Goal: Book appointment/travel/reservation: Book appointment/travel/reservation

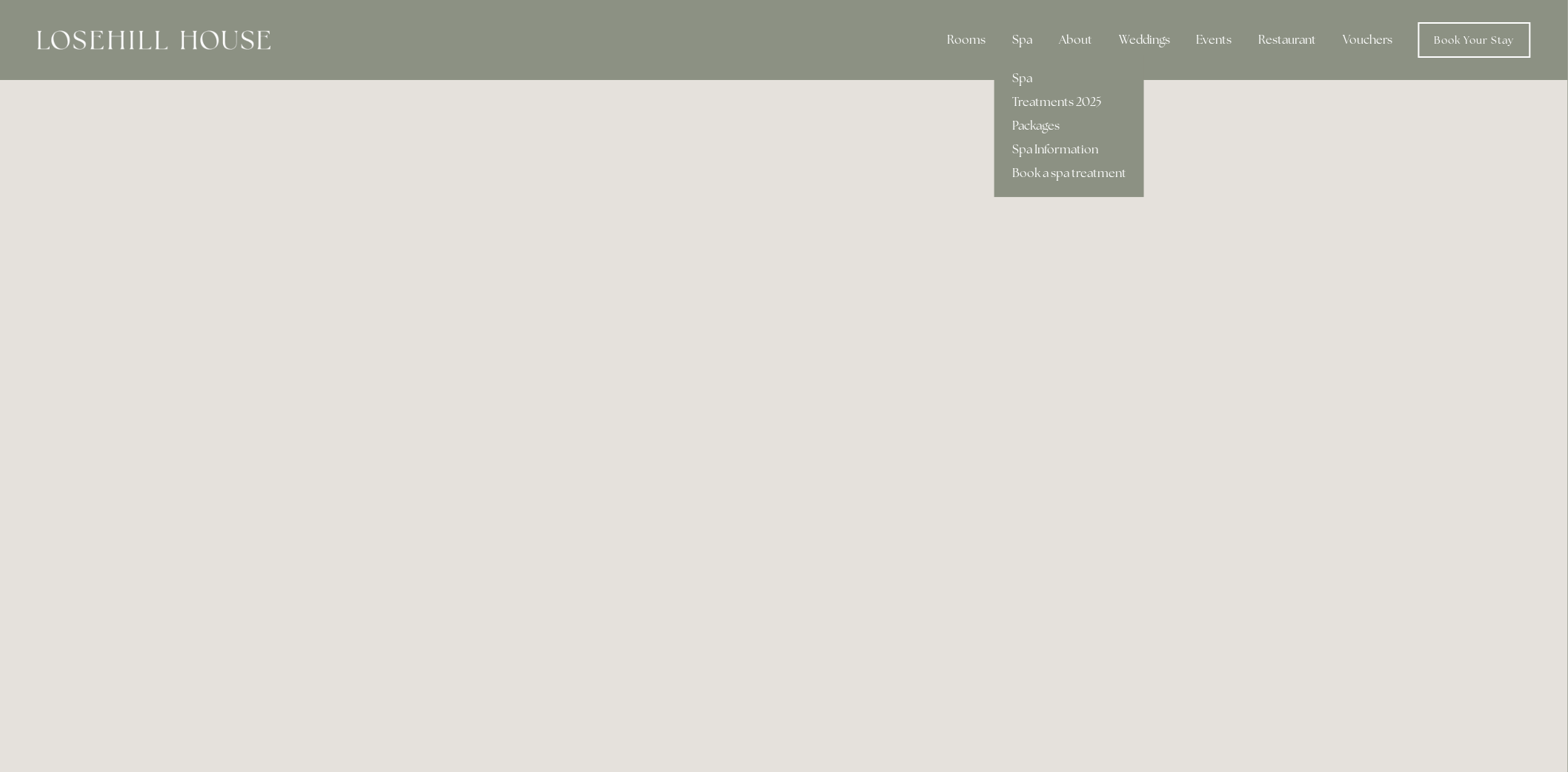
click at [1026, 35] on div "Spa" at bounding box center [1021, 40] width 44 height 29
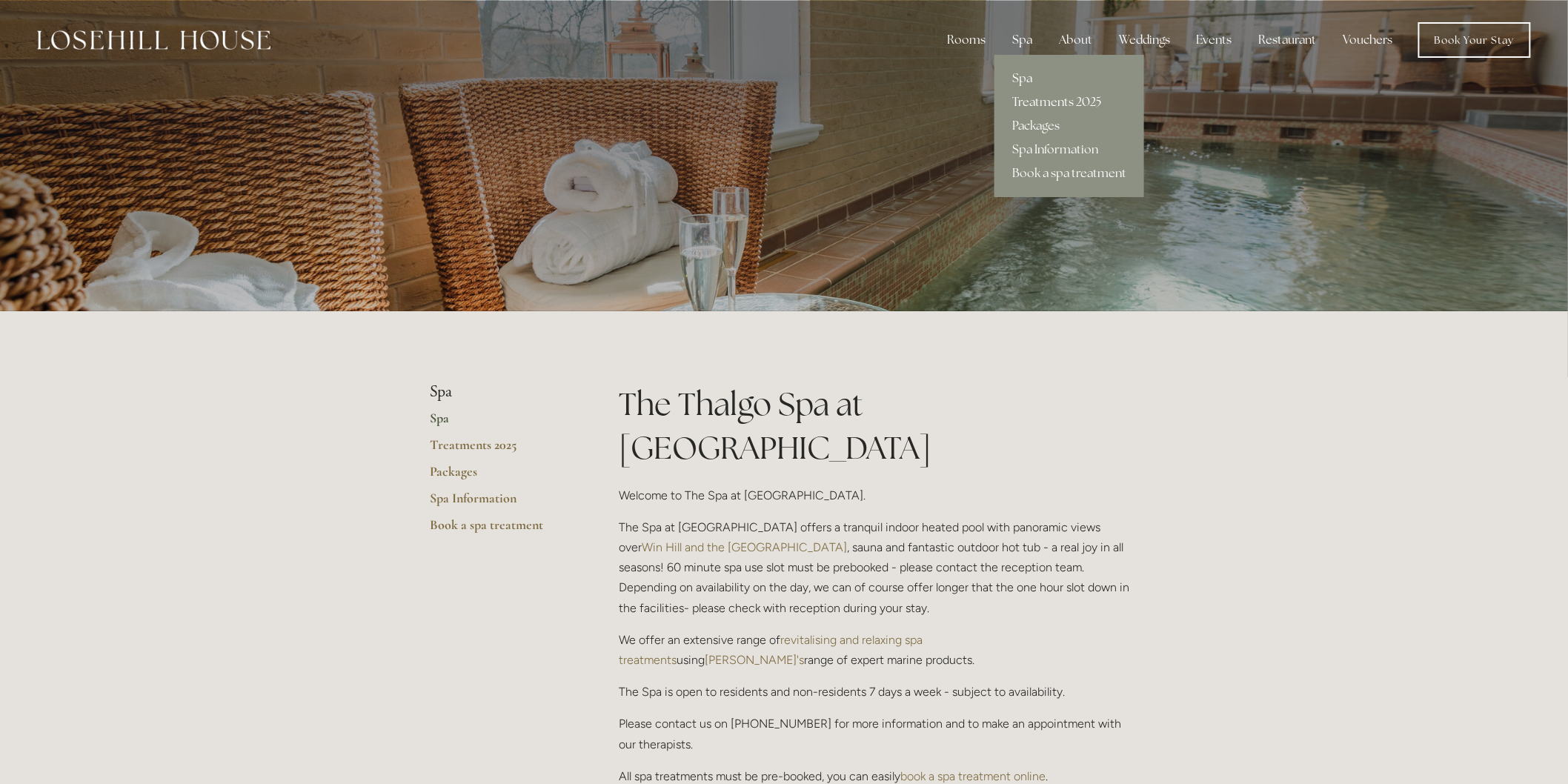
click at [1073, 97] on link "Treatments 2025" at bounding box center [1069, 102] width 150 height 23
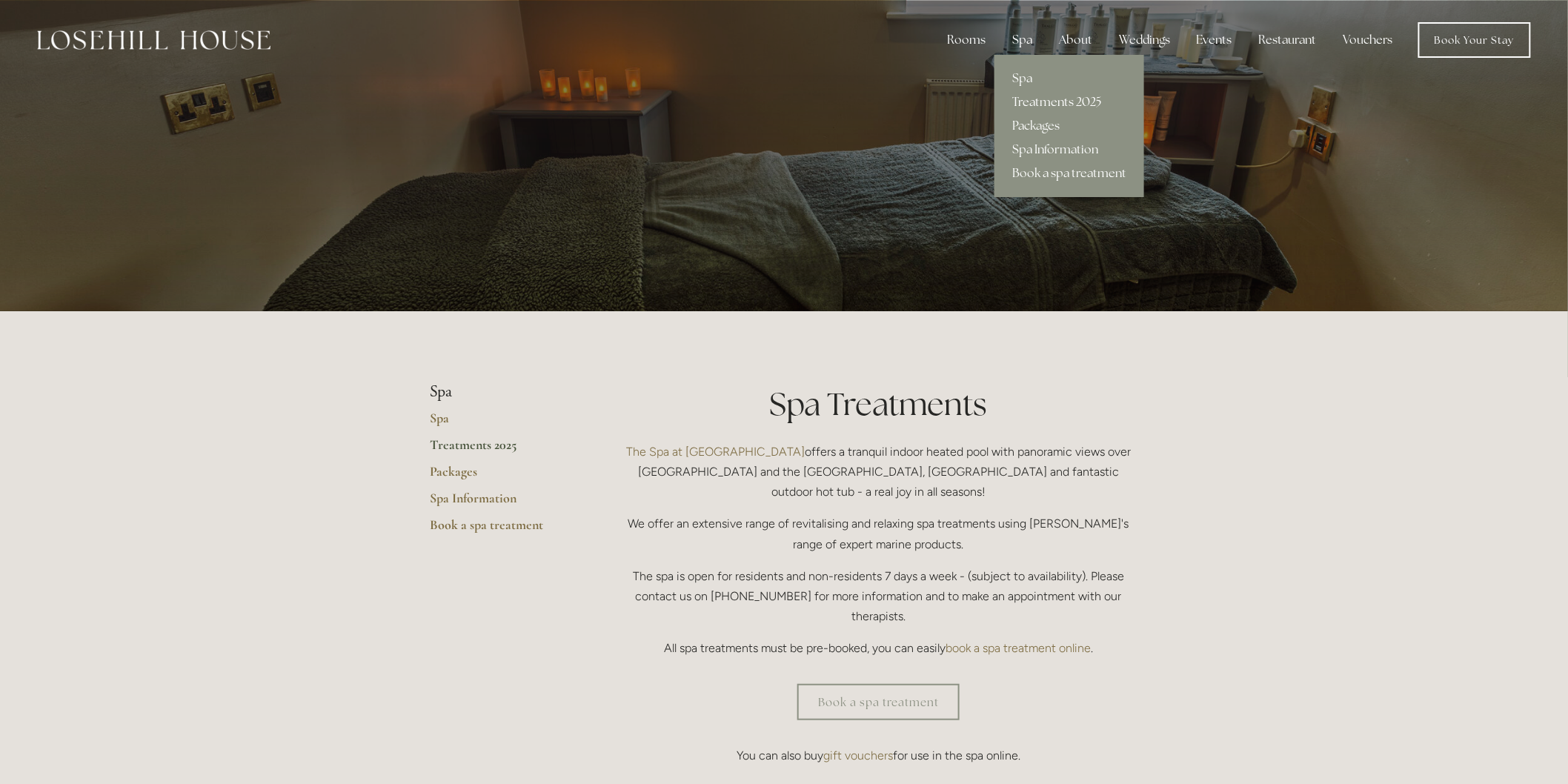
click at [1047, 94] on link "Treatments 2025" at bounding box center [1069, 102] width 150 height 23
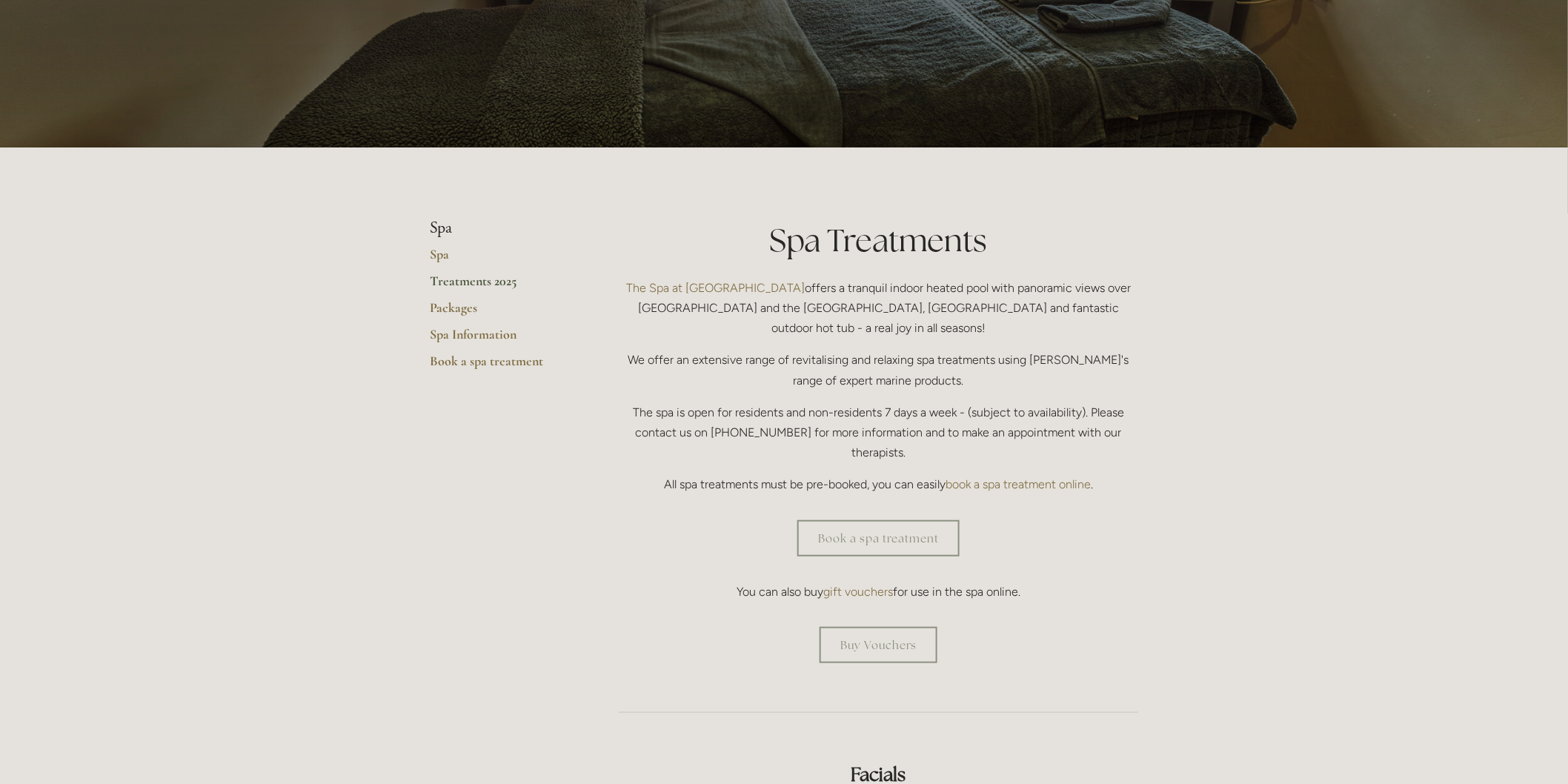
scroll to position [164, 0]
click at [911, 519] on link "Book a spa treatment" at bounding box center [878, 537] width 162 height 36
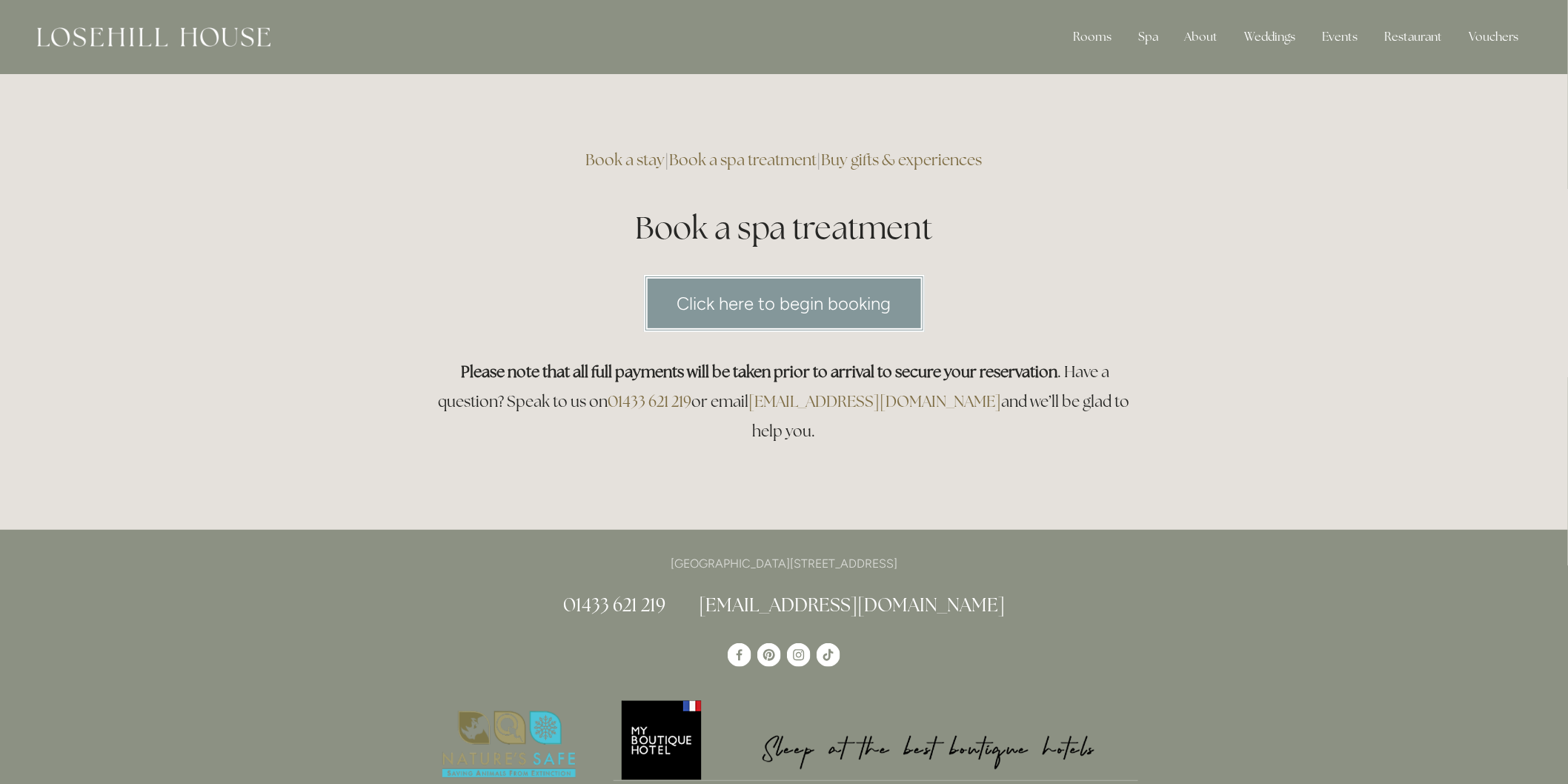
click at [810, 303] on link "Click here to begin booking" at bounding box center [784, 303] width 281 height 57
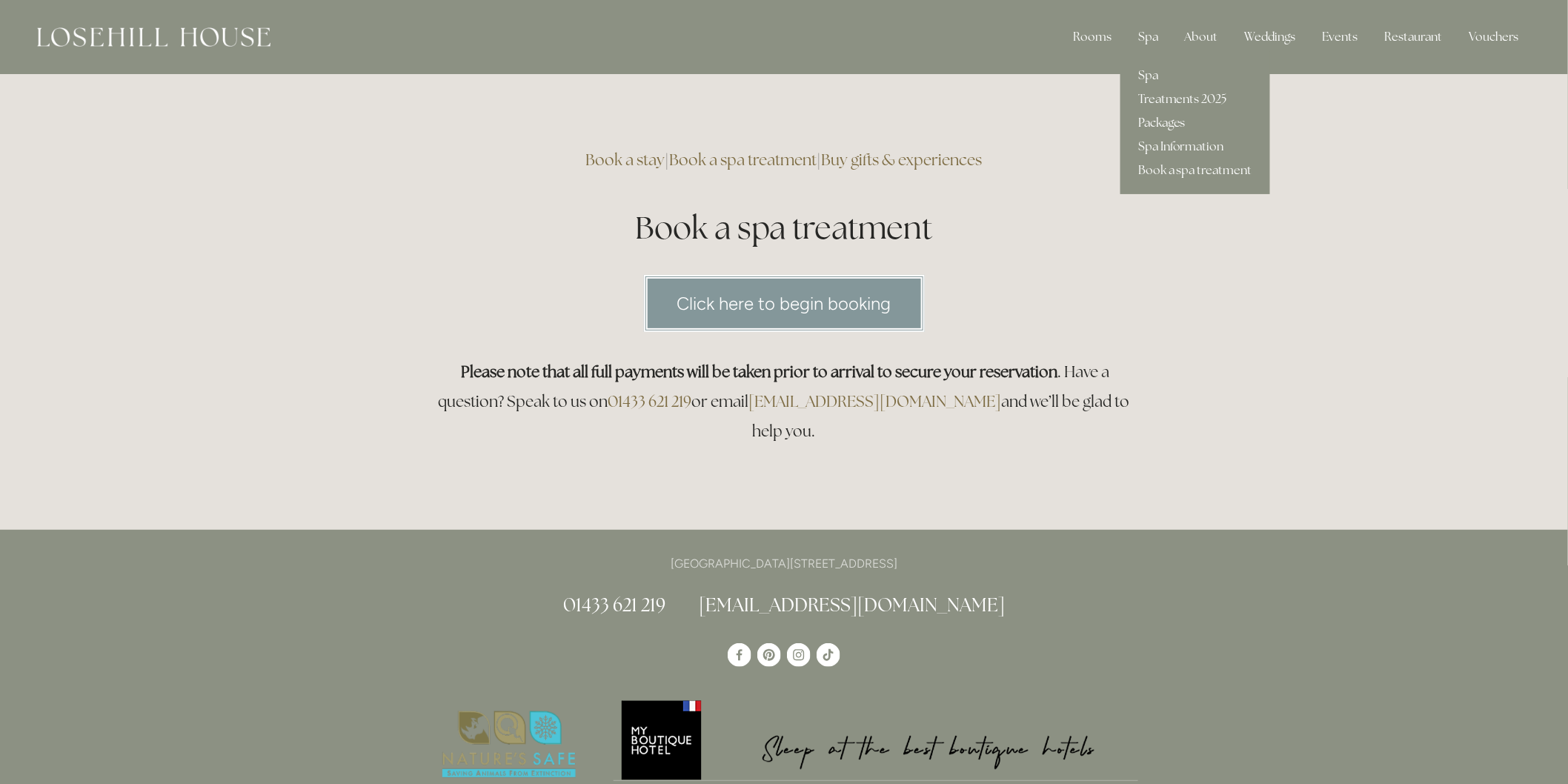
click at [1159, 117] on link "Packages" at bounding box center [1195, 123] width 150 height 23
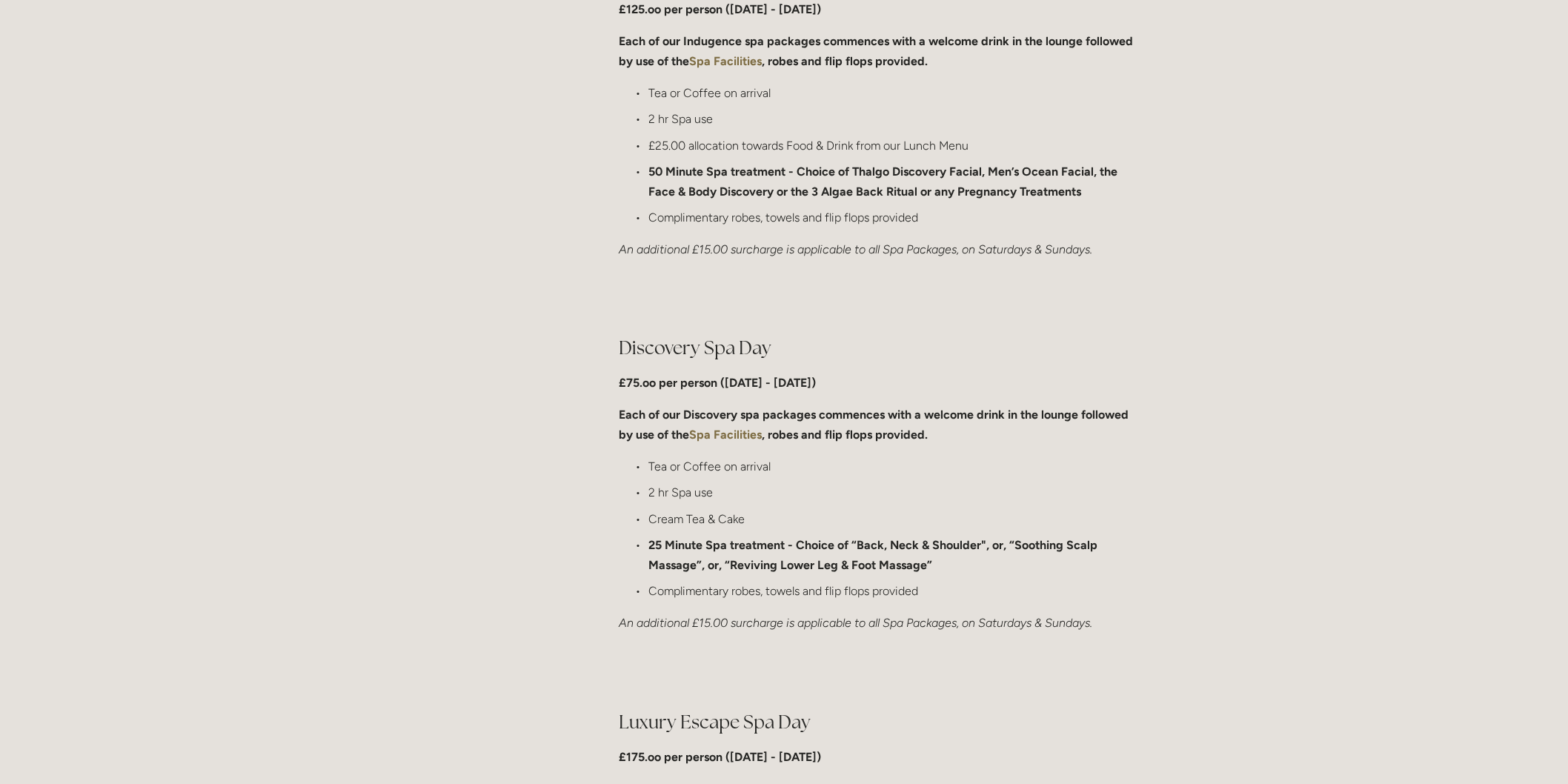
scroll to position [906, 0]
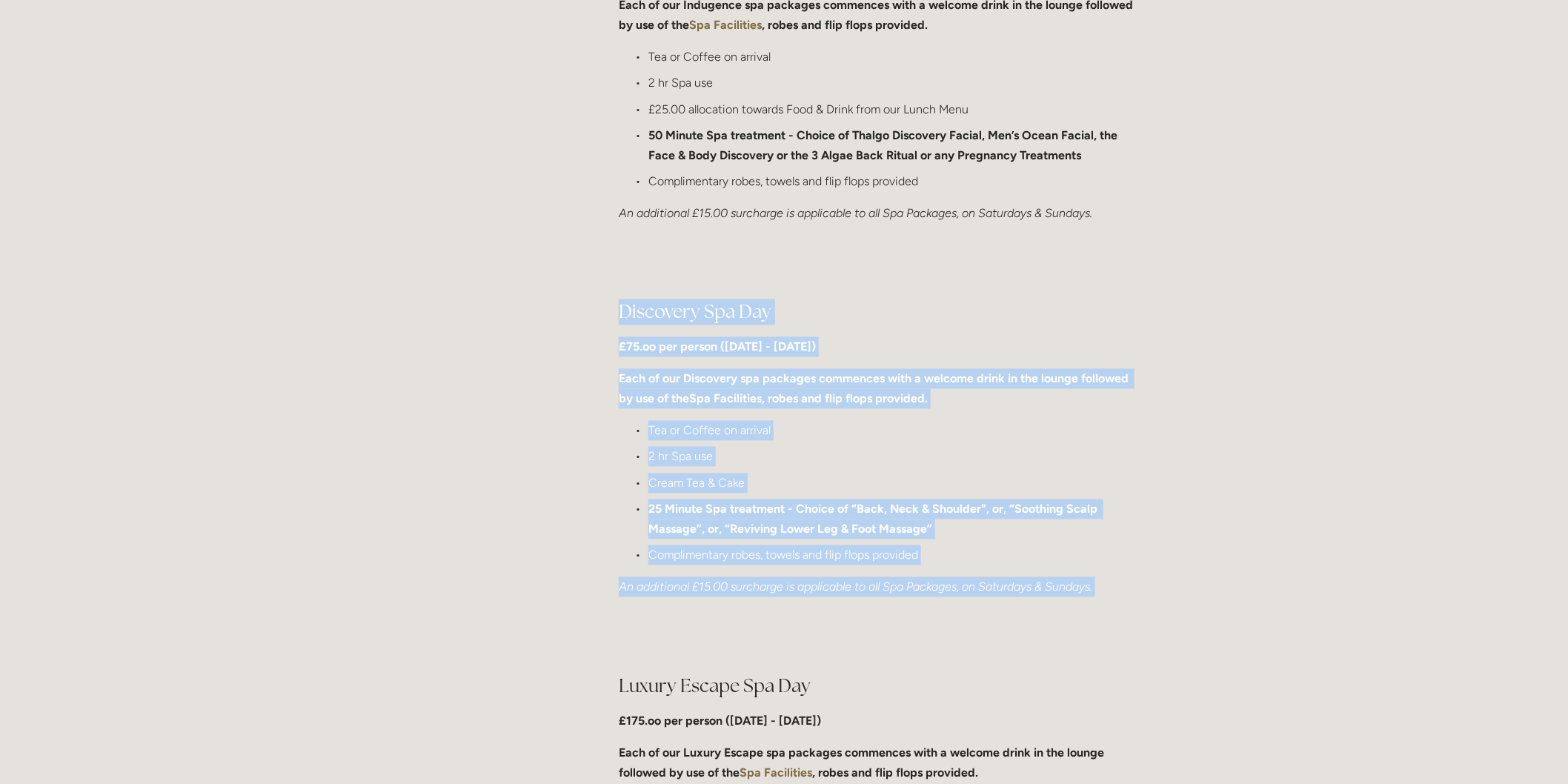
drag, startPoint x: 606, startPoint y: 303, endPoint x: 1110, endPoint y: 623, distance: 597.0
click at [990, 635] on div at bounding box center [878, 636] width 545 height 51
drag, startPoint x: 614, startPoint y: 303, endPoint x: 1133, endPoint y: 637, distance: 617.2
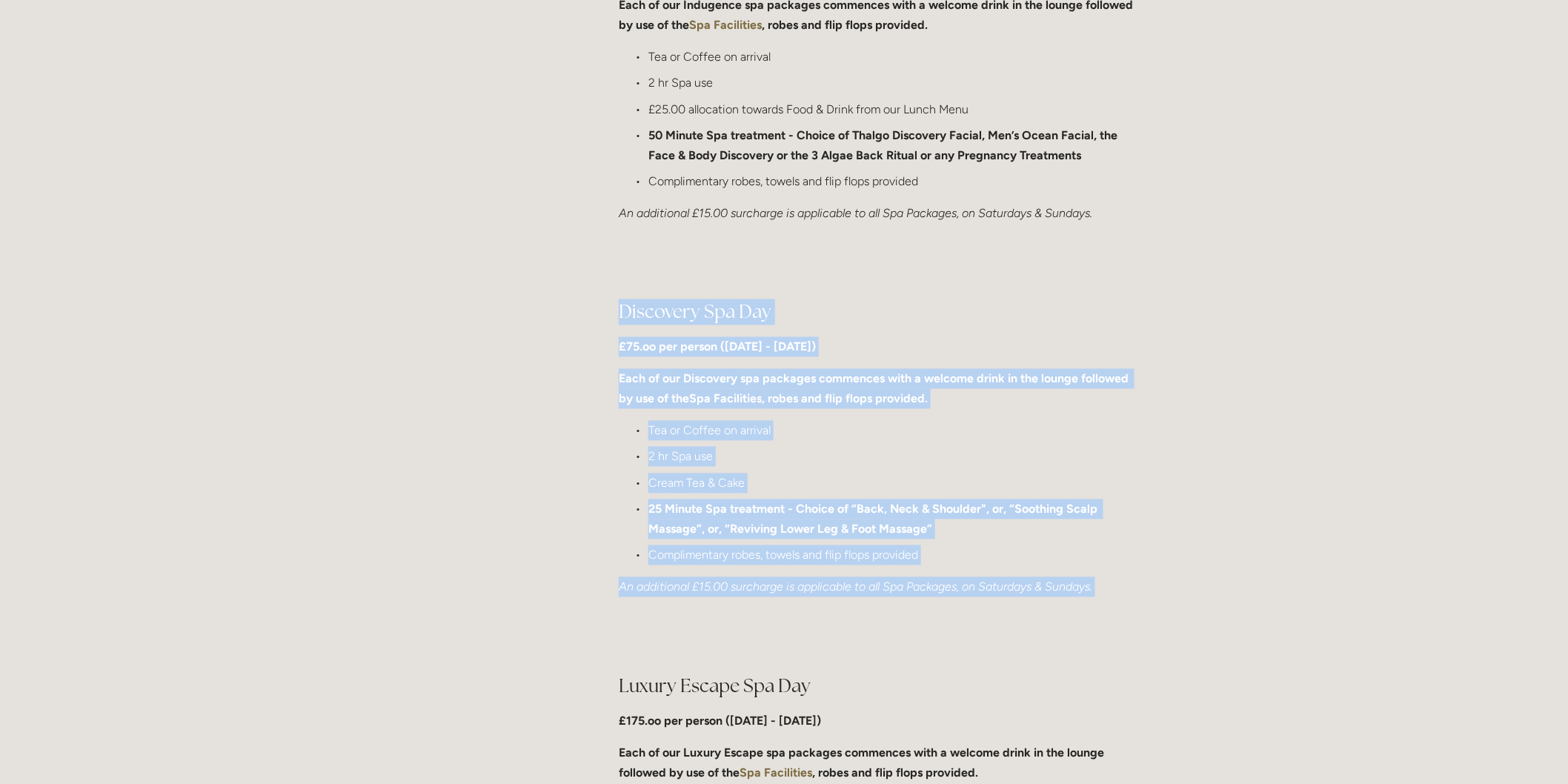
click at [655, 359] on div "Discovery Spa Day £75.oo per person ([DATE] - [DATE]) Each of our Discovery spa…" at bounding box center [878, 448] width 519 height 299
drag, startPoint x: 610, startPoint y: 307, endPoint x: 1149, endPoint y: 598, distance: 612.5
click at [1149, 598] on div "Discovery Spa Day £75.oo per person ([DATE] - [DATE]) Each of our Discovery spa…" at bounding box center [878, 448] width 545 height 324
click at [871, 437] on p "Tea or Coffee on arrival" at bounding box center [892, 431] width 489 height 20
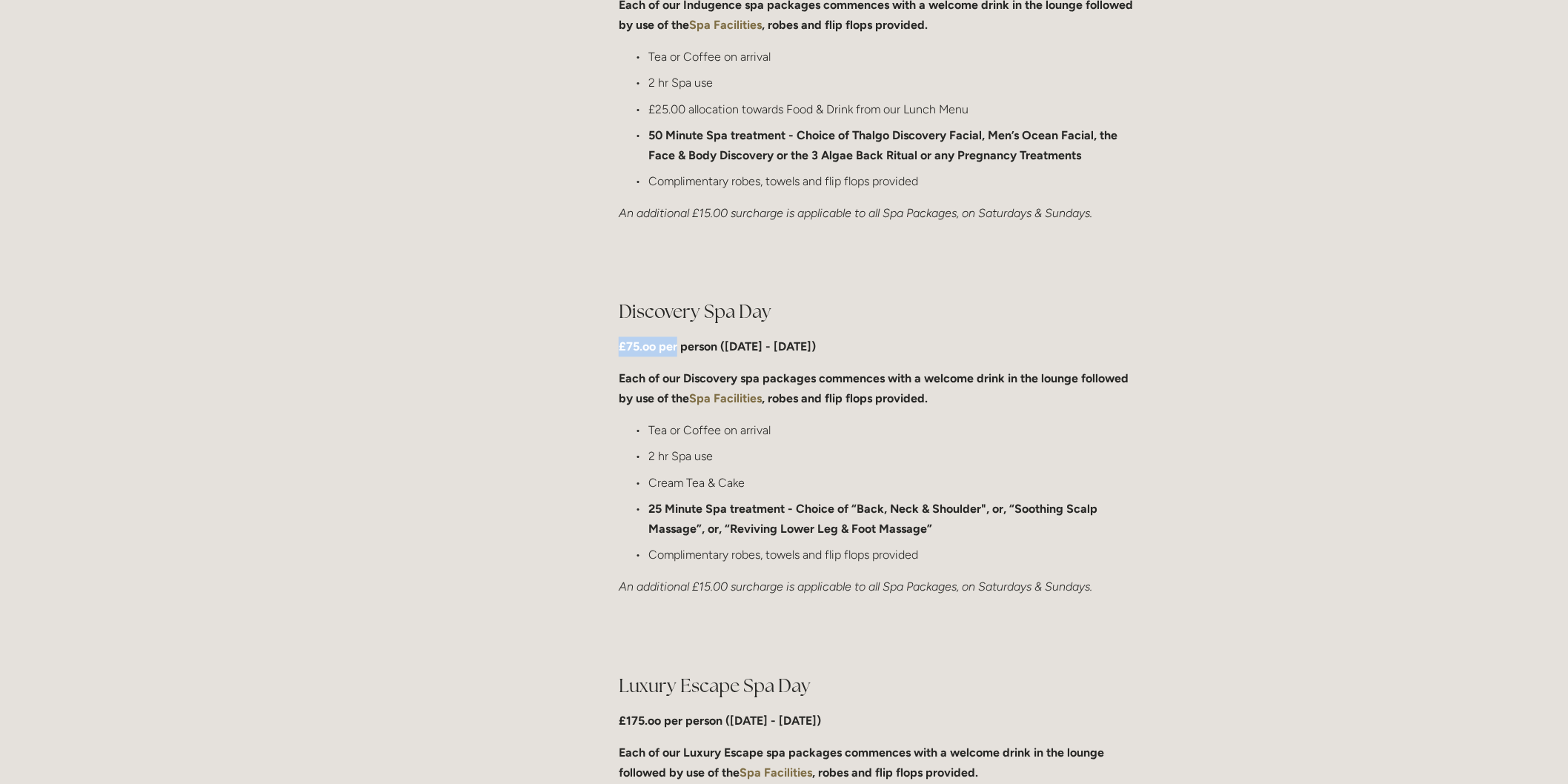
drag, startPoint x: 620, startPoint y: 343, endPoint x: 676, endPoint y: 346, distance: 56.1
click at [676, 346] on strong "£75.oo per person ([DATE] - [DATE])" at bounding box center [717, 347] width 197 height 14
drag, startPoint x: 648, startPoint y: 431, endPoint x: 779, endPoint y: 437, distance: 131.1
click at [779, 437] on p "Tea or Coffee on arrival" at bounding box center [892, 431] width 489 height 20
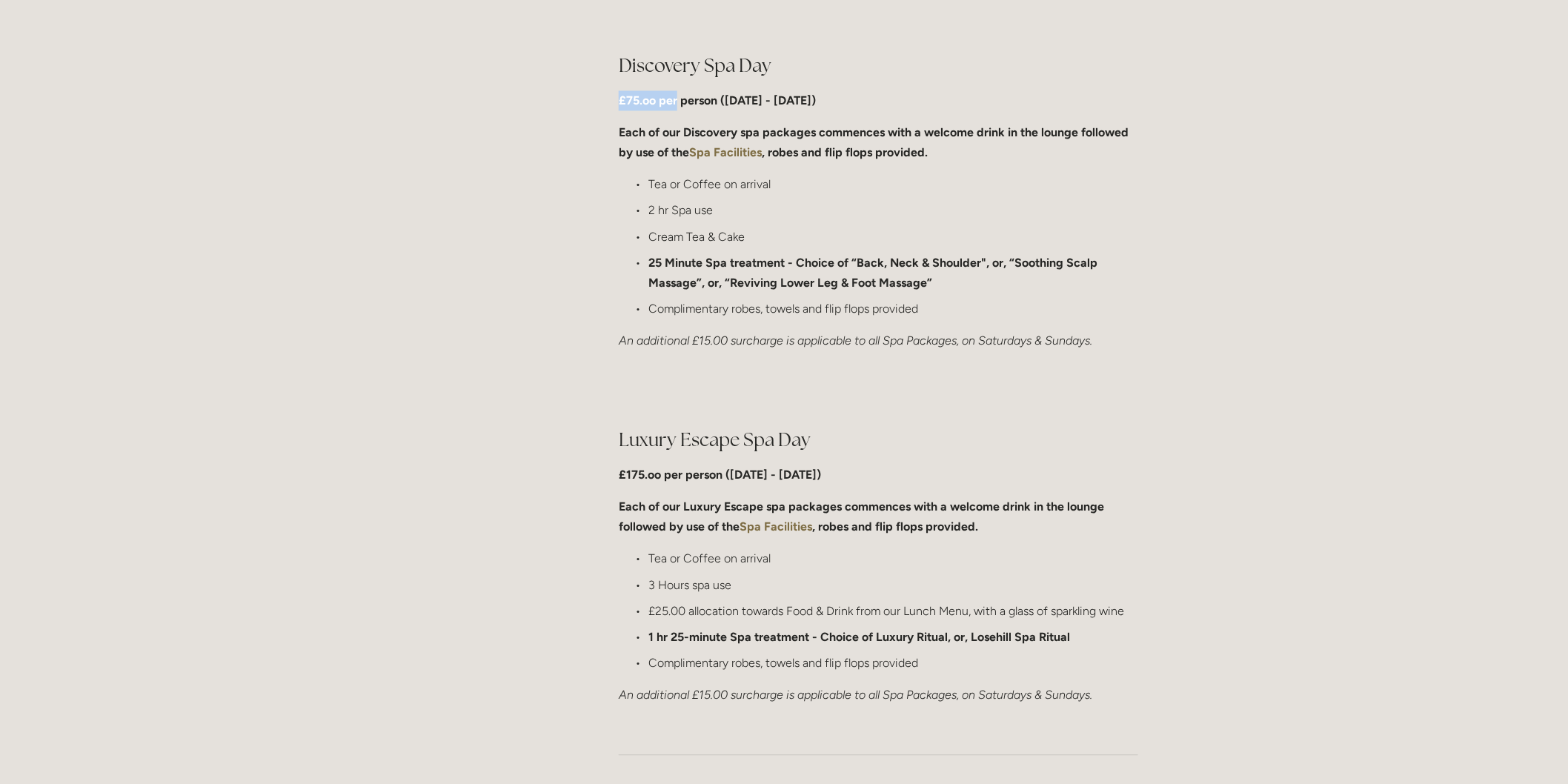
scroll to position [1152, 0]
click at [772, 200] on p "2 hr Spa use" at bounding box center [892, 210] width 489 height 20
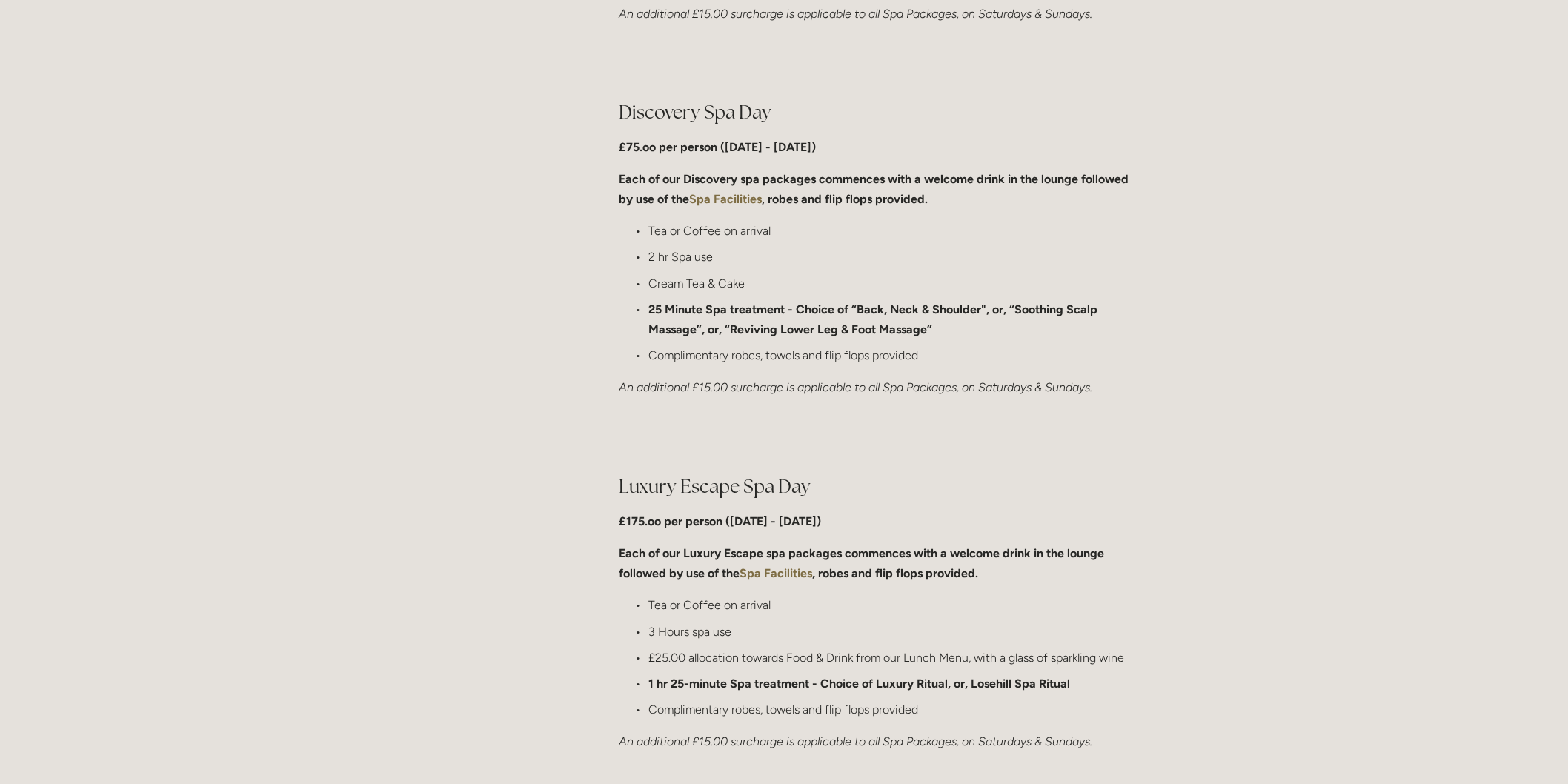
scroll to position [1070, 0]
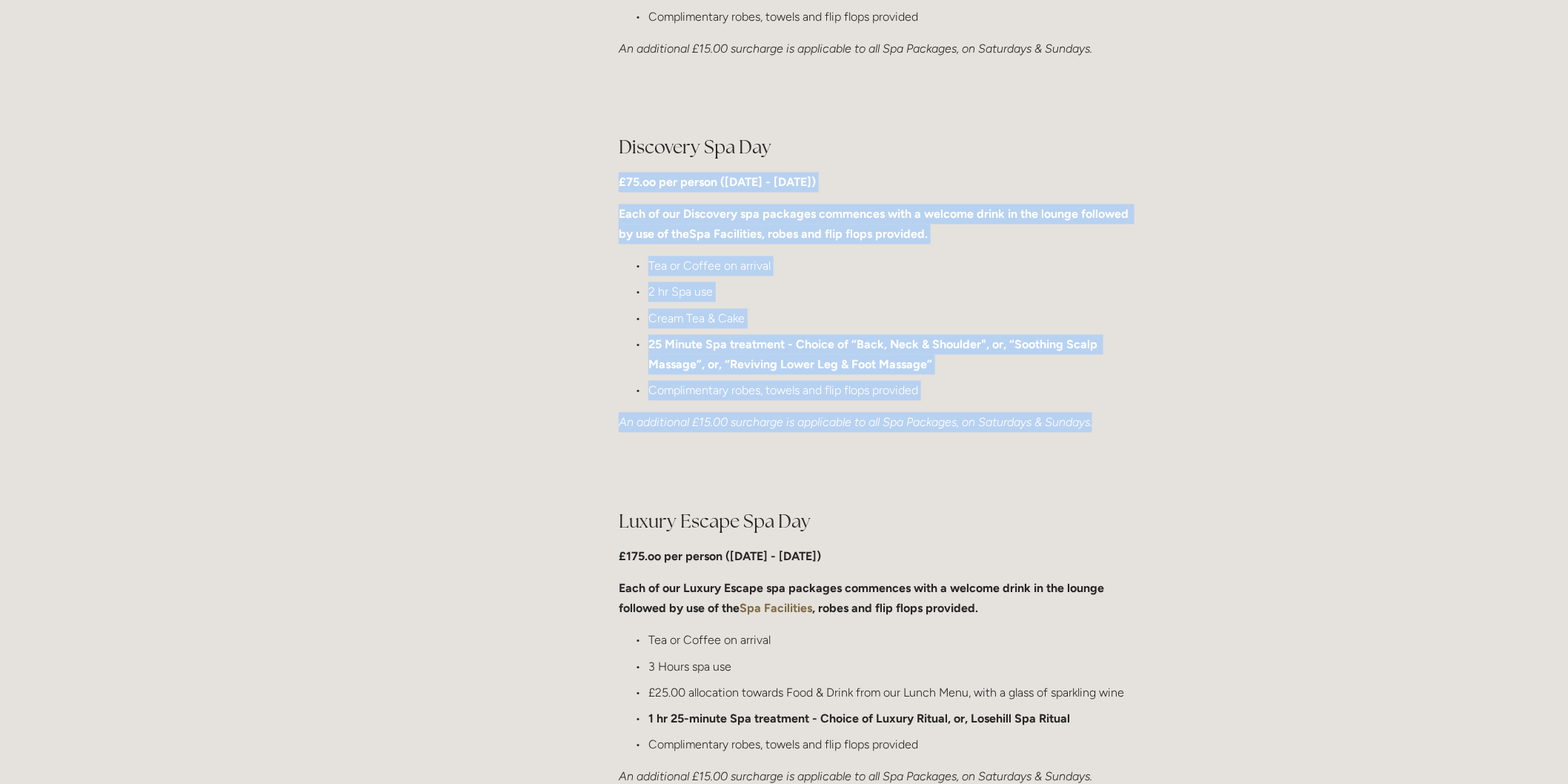
drag, startPoint x: 618, startPoint y: 182, endPoint x: 1123, endPoint y: 444, distance: 568.9
click at [1123, 444] on div "Discovery Spa Day £75.oo per person (Monday - Friday) Each of our Discovery spa…" at bounding box center [878, 284] width 545 height 324
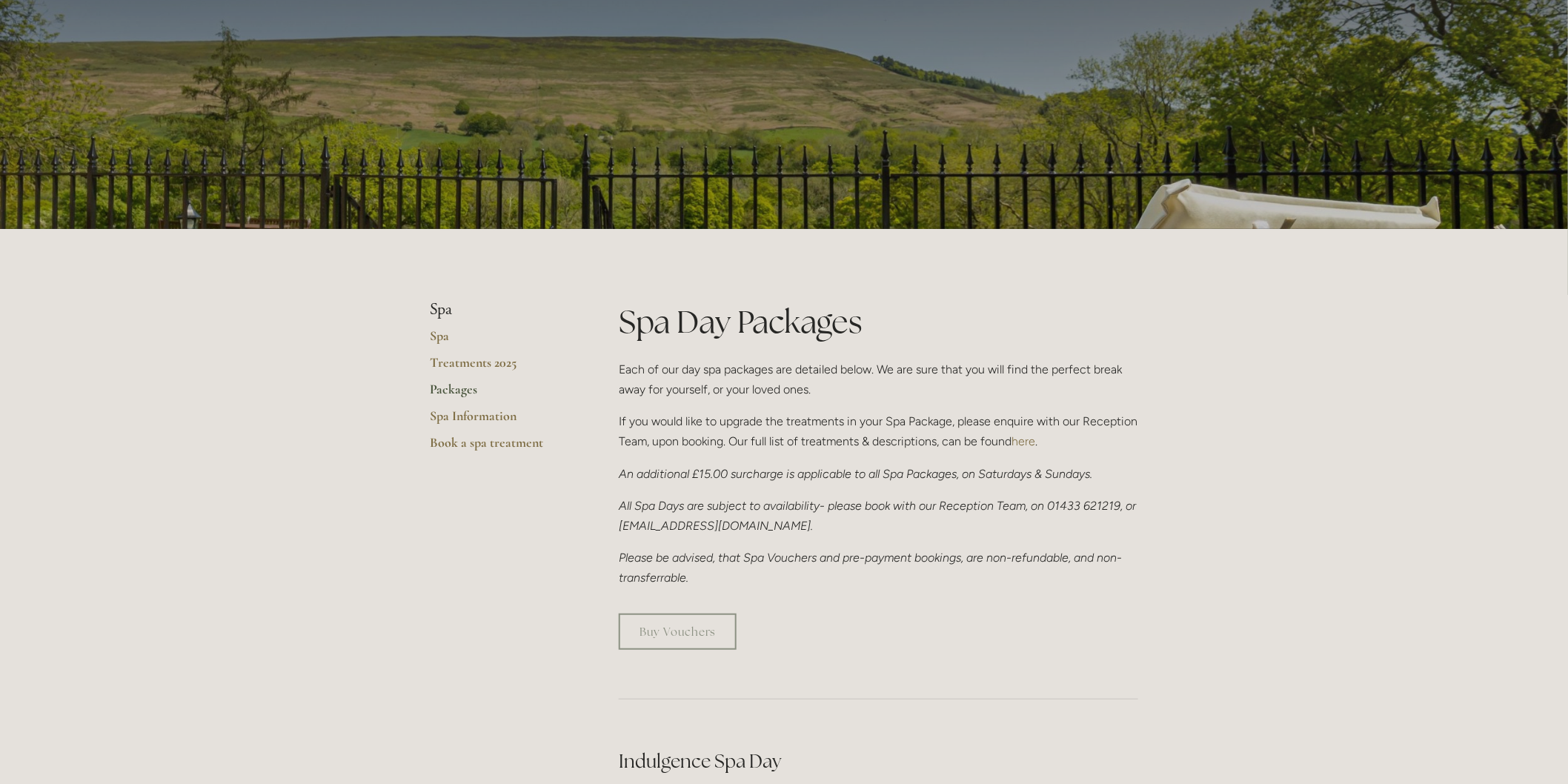
scroll to position [0, 0]
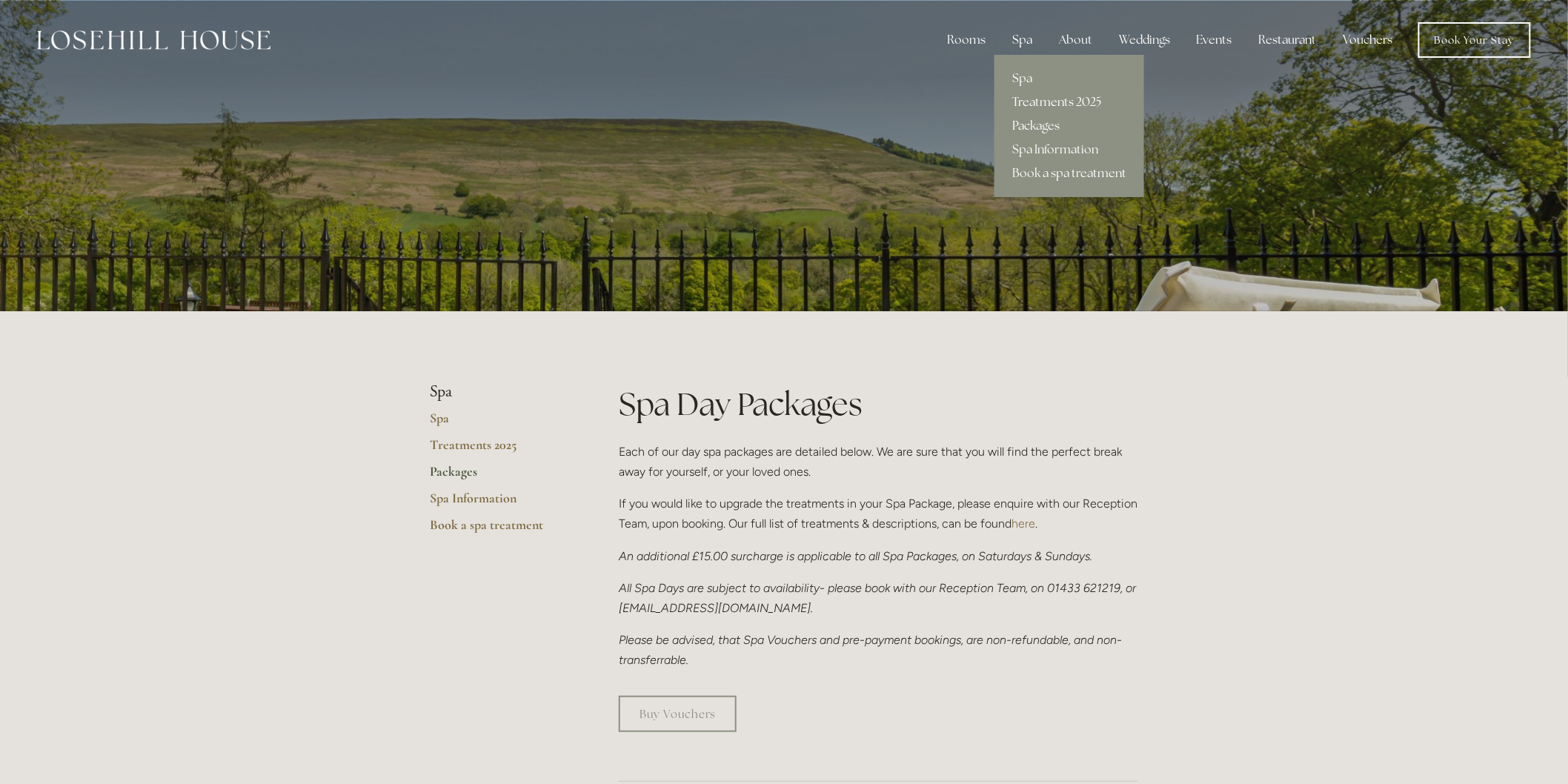
click at [1045, 98] on link "Treatments 2025" at bounding box center [1069, 102] width 150 height 23
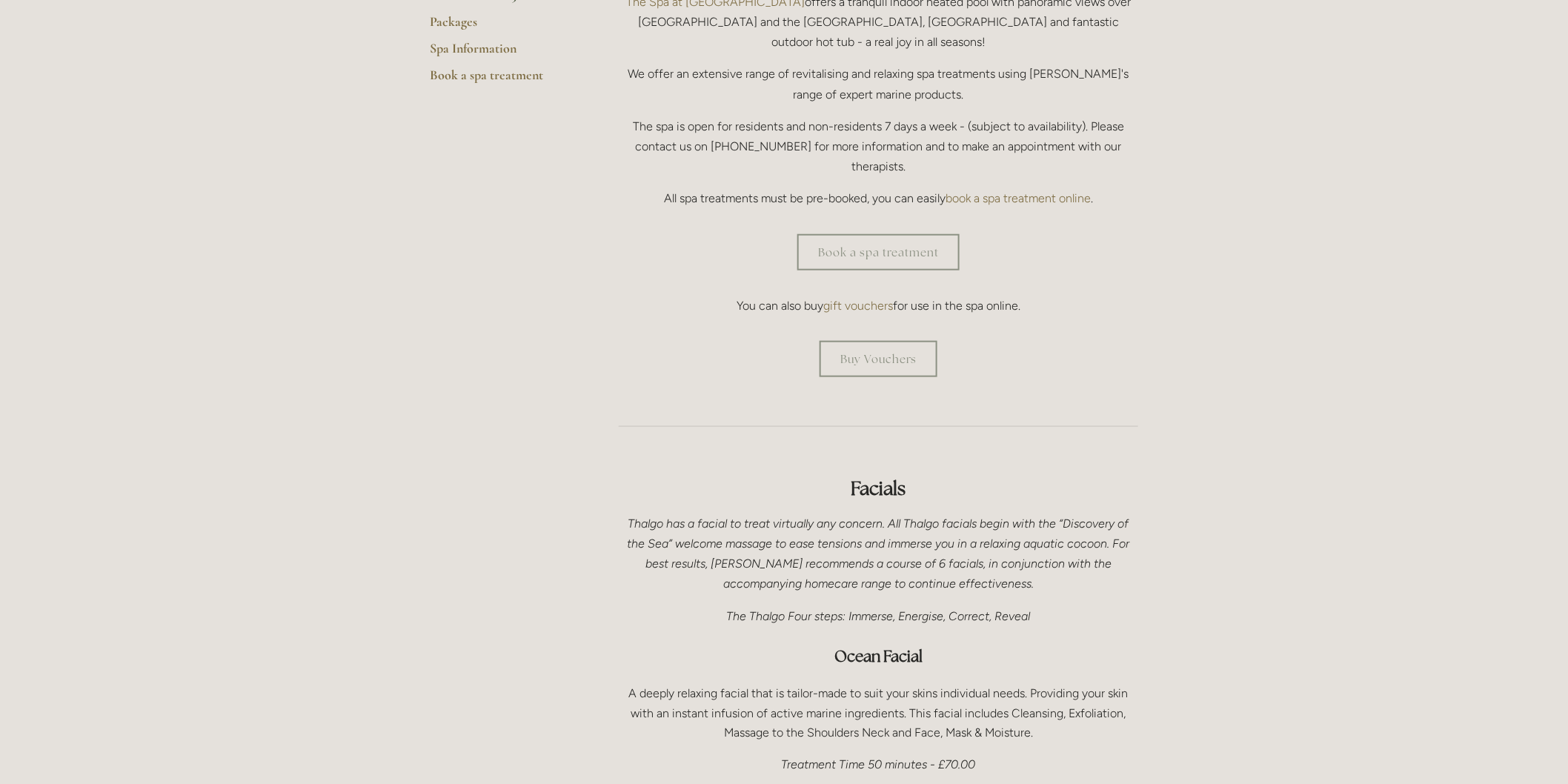
scroll to position [329, 0]
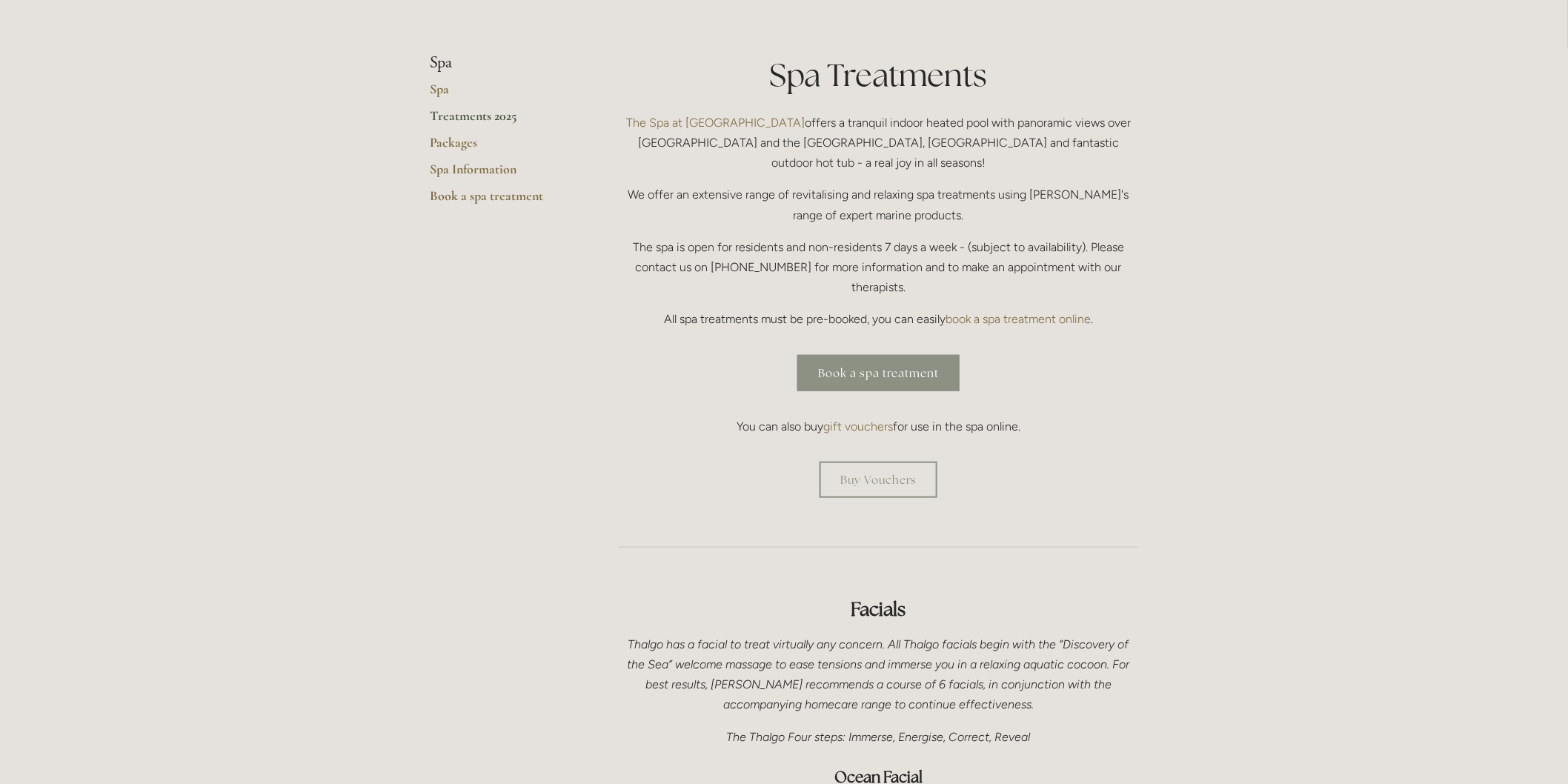
click at [862, 355] on link "Book a spa treatment" at bounding box center [878, 373] width 162 height 36
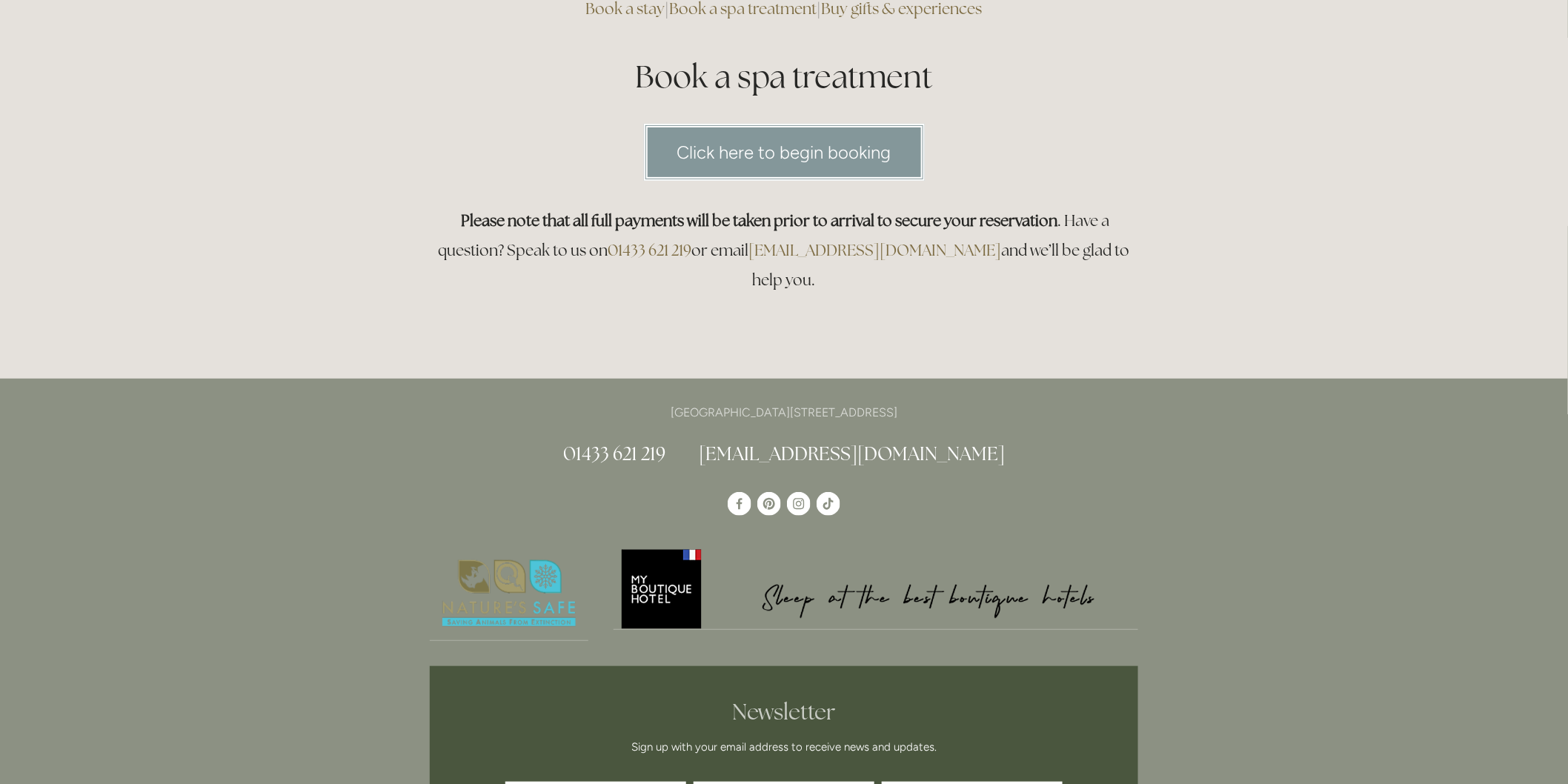
scroll to position [164, 0]
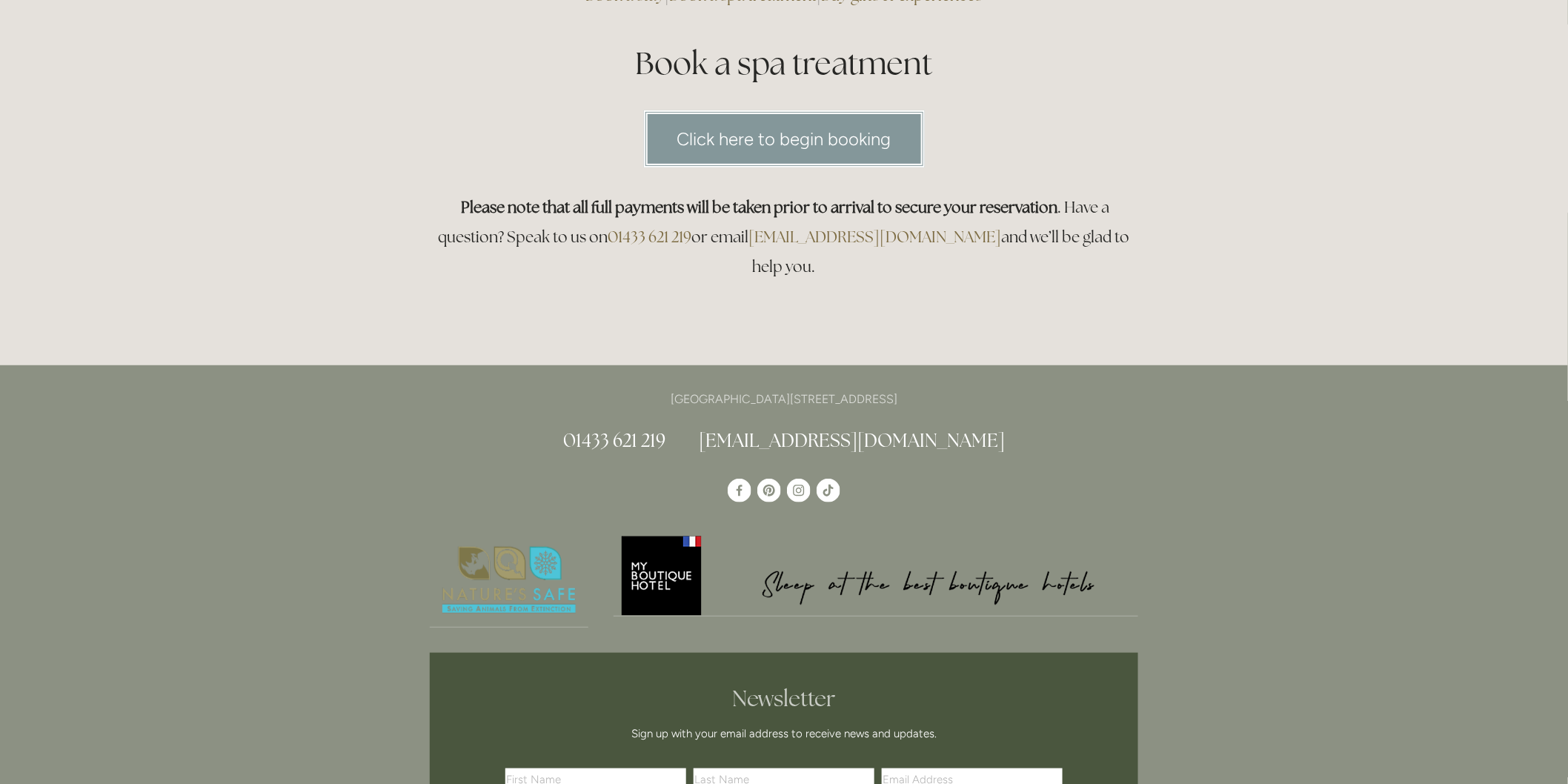
click at [802, 126] on link "Click here to begin booking" at bounding box center [784, 138] width 281 height 57
